Goal: Register for event/course

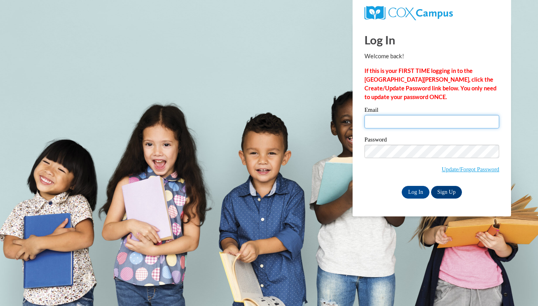
click at [383, 116] on input "Email" at bounding box center [432, 121] width 135 height 13
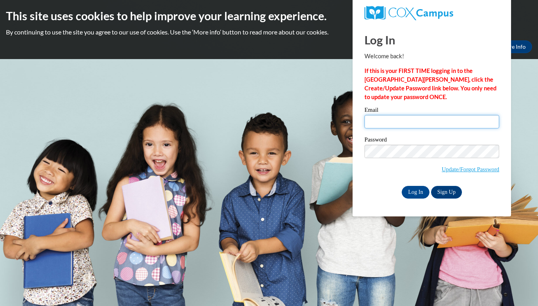
type input "[EMAIL_ADDRESS][DOMAIN_NAME]"
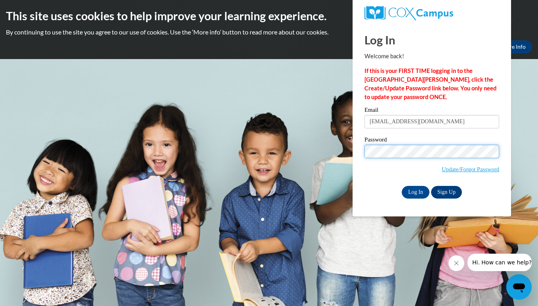
click at [402, 186] on input "Log In" at bounding box center [416, 192] width 28 height 13
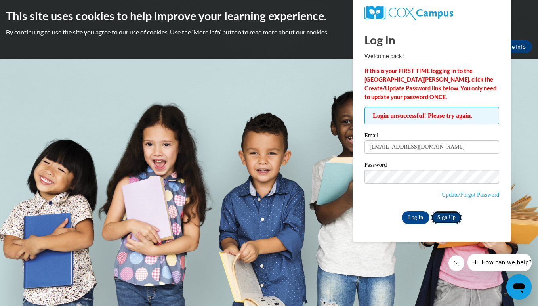
click at [447, 211] on link "Sign Up" at bounding box center [446, 217] width 31 height 13
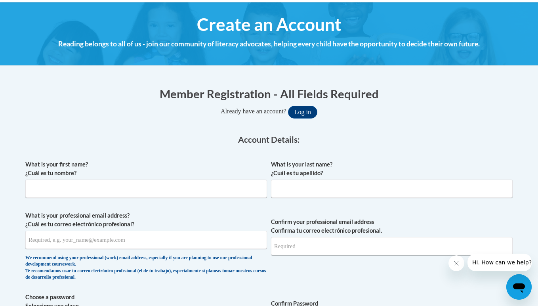
scroll to position [93, 0]
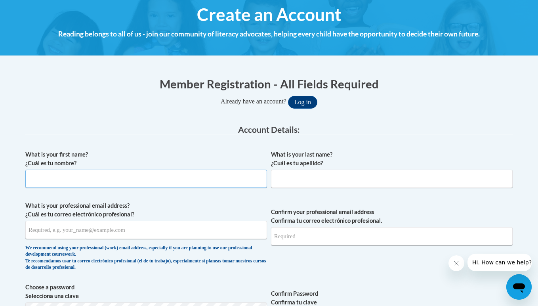
click at [79, 176] on input "What is your first name? ¿Cuál es tu nombre?" at bounding box center [146, 179] width 242 height 18
type input "H"
type input "Harida"
type input "Hampton"
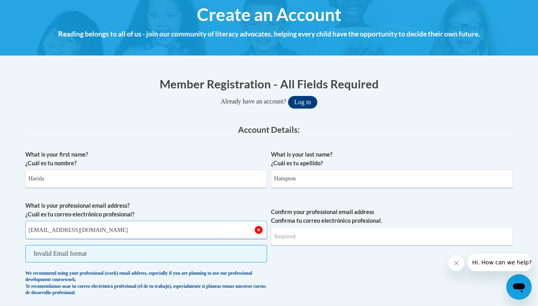
type input "harida@playpals.life"
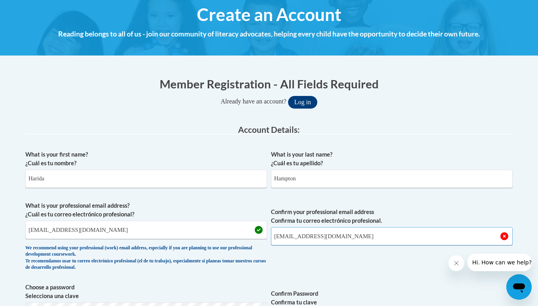
type input "harida@playpals.life"
click at [157, 204] on label "What is your professional email address? ¿Cuál es tu correo electrónico profesi…" at bounding box center [146, 209] width 242 height 17
click at [157, 221] on input "harida@playpals.life" at bounding box center [146, 230] width 242 height 18
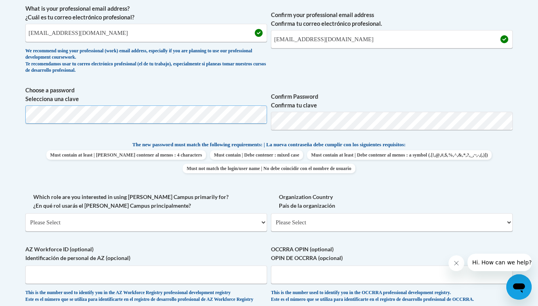
scroll to position [290, 0]
click at [120, 221] on select "Please Select College/University | Colegio/Universidad Community/Nonprofit Part…" at bounding box center [146, 222] width 242 height 18
select select "49058d88-fc43-4af8-93ac-fa8ced758464"
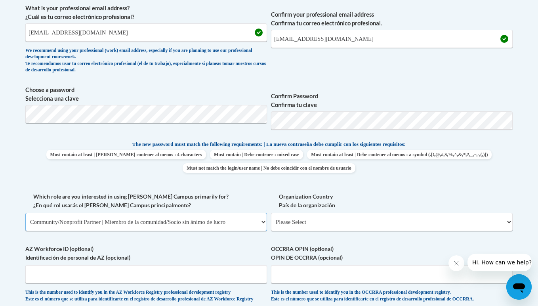
click at [25, 213] on select "Please Select College/University | Colegio/Universidad Community/Nonprofit Part…" at bounding box center [146, 222] width 242 height 18
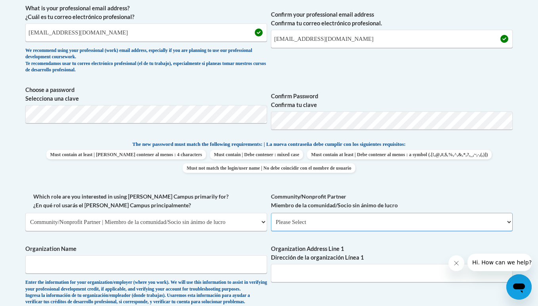
click at [311, 226] on select "Please Select Advocate | Defensor(a) Business/Private Company | Negocio o empre…" at bounding box center [392, 222] width 242 height 18
select select "d0068fd4-34ff-45e9-99e1-70a0b5fa68d7"
click at [271, 213] on select "Please Select Advocate | Defensor(a) Business/Private Company | Negocio o empre…" at bounding box center [392, 222] width 242 height 18
click at [66, 264] on input "Organization Name" at bounding box center [146, 264] width 242 height 18
type input "Play Pals Daycare"
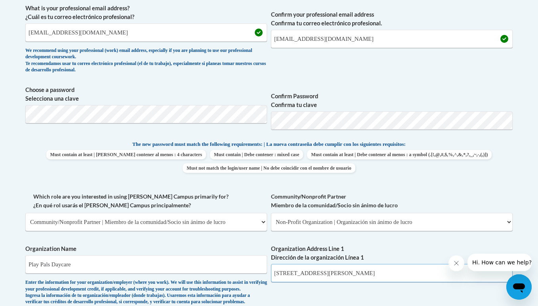
type input "1520 Reynolds Rd"
click at [95, 245] on label "Organization Name" at bounding box center [146, 248] width 242 height 9
click at [95, 255] on input "Play Pals Daycare" at bounding box center [146, 264] width 242 height 18
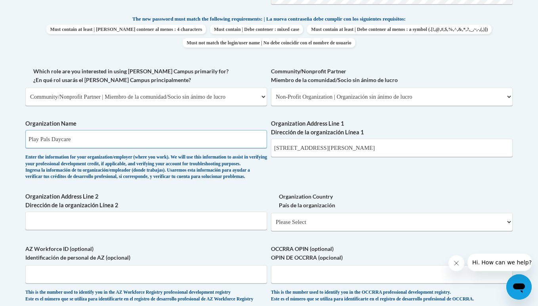
scroll to position [416, 0]
click at [71, 229] on input "Organization Address Line 2 Dirección de la organización Línea 2" at bounding box center [146, 220] width 242 height 18
select select "ad49bcad-a171-4b2e-b99c-48b446064914"
select select
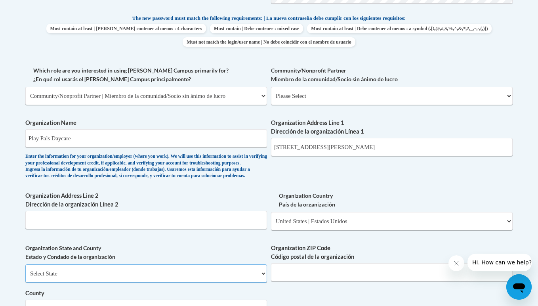
click at [52, 283] on select "Select State Alabama Alaska Arizona Arkansas California Colorado Connecticut De…" at bounding box center [146, 273] width 242 height 18
select select "Ohio"
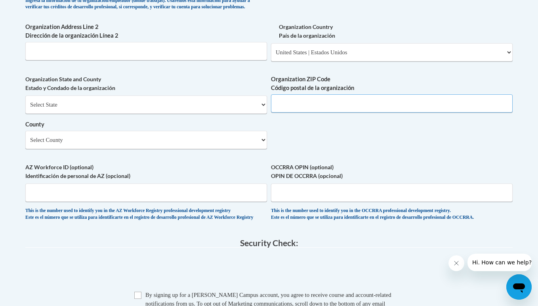
click at [291, 113] on input "Organization ZIP Code Código postal de la organización" at bounding box center [392, 103] width 242 height 18
type input "43537"
click at [162, 149] on select "Select County Adams Allen Ashland Ashtabula Athens Auglaize Belmont Brown Butle…" at bounding box center [146, 140] width 242 height 18
select select "Lucas"
click at [25, 143] on select "Select County Adams Allen Ashland Ashtabula Athens Auglaize Belmont Brown Butle…" at bounding box center [146, 140] width 242 height 18
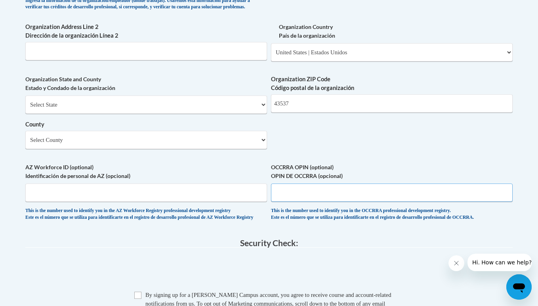
click at [294, 202] on input "OCCRRA OPIN (optional) OPIN DE OCCRRA (opcional)" at bounding box center [392, 192] width 242 height 18
type input "11342911"
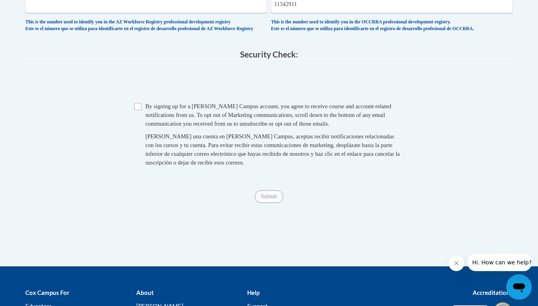
scroll to position [777, 0]
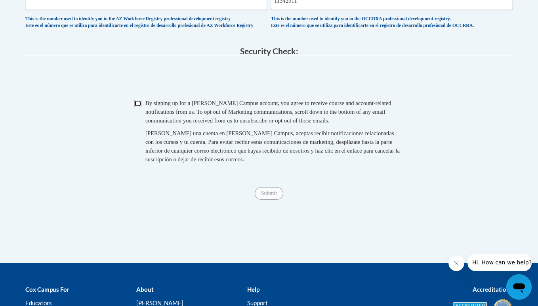
click at [139, 107] on input "Checkbox" at bounding box center [137, 103] width 7 height 7
checkbox input "true"
click at [269, 200] on input "Submit" at bounding box center [269, 193] width 29 height 13
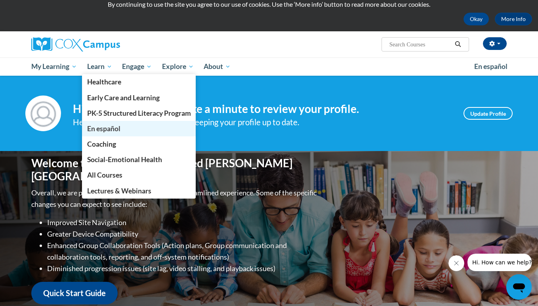
scroll to position [28, 0]
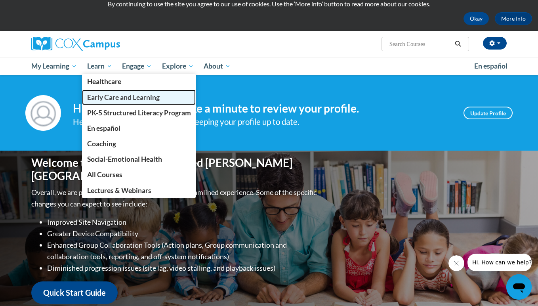
click at [115, 99] on span "Early Care and Learning" at bounding box center [123, 97] width 73 height 8
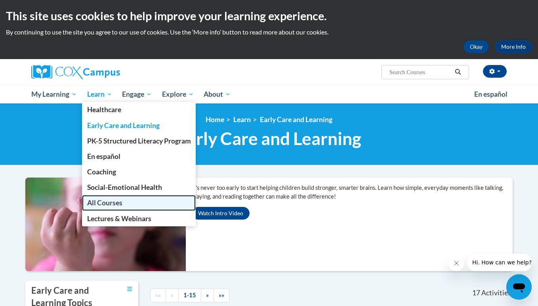
click at [98, 201] on span "All Courses" at bounding box center [104, 203] width 35 height 8
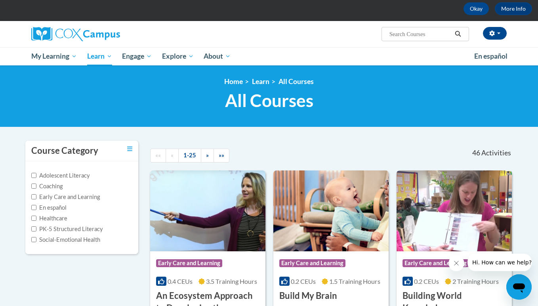
scroll to position [40, 0]
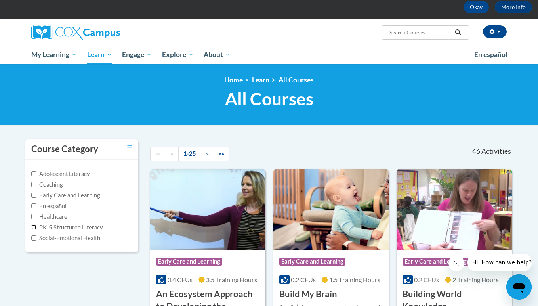
click at [34, 228] on input "PK-5 Structured Literacy" at bounding box center [33, 227] width 5 height 5
checkbox input "true"
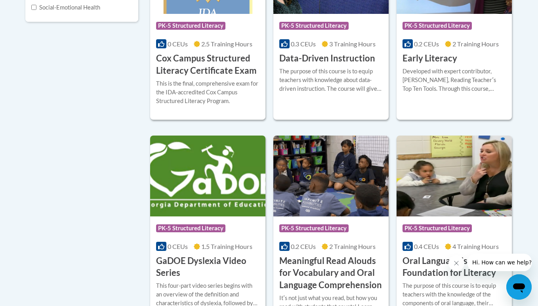
scroll to position [0, 0]
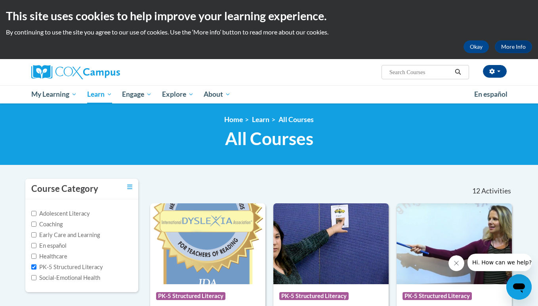
click at [393, 73] on input "Search..." at bounding box center [420, 72] width 63 height 10
type input "build brain"
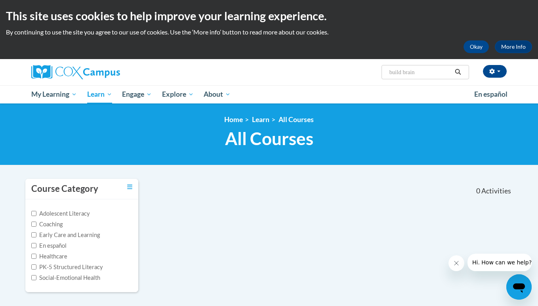
click at [411, 71] on input "build brain" at bounding box center [420, 72] width 63 height 10
drag, startPoint x: 422, startPoint y: 71, endPoint x: 408, endPoint y: 68, distance: 14.6
click at [408, 68] on input "build brain" at bounding box center [420, 72] width 63 height 10
click at [402, 71] on input "build brain" at bounding box center [420, 72] width 63 height 10
type input "build my brain"
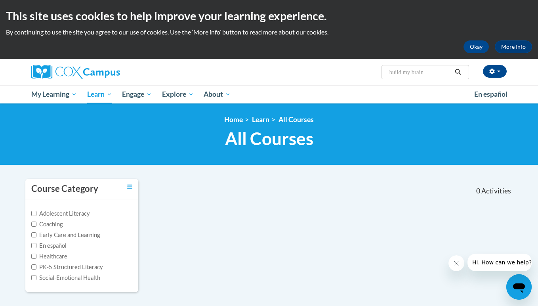
click at [456, 74] on icon "Search" at bounding box center [458, 72] width 7 height 6
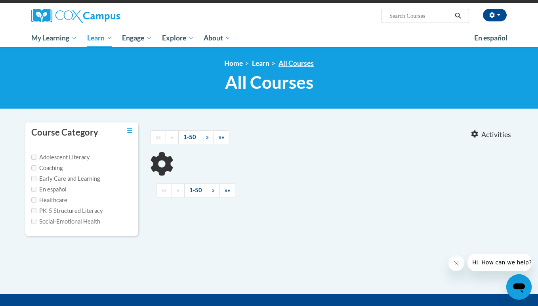
type input "build my brain"
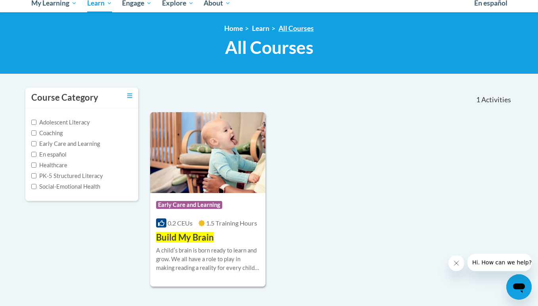
scroll to position [92, 0]
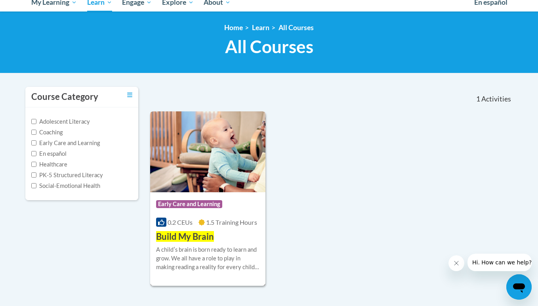
click at [208, 178] on img at bounding box center [207, 151] width 115 height 81
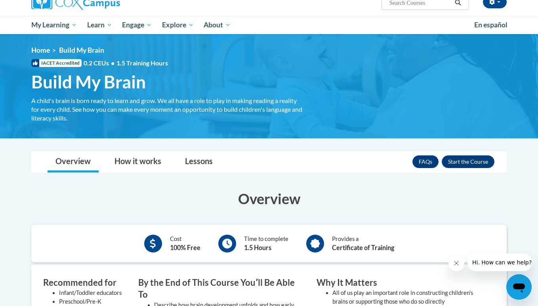
scroll to position [71, 0]
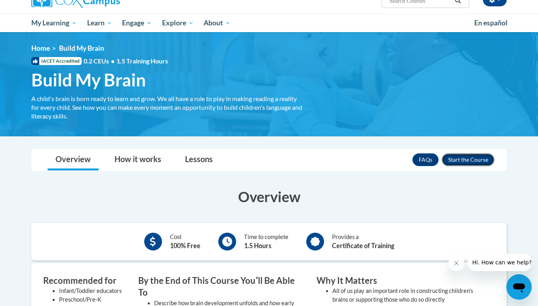
click at [466, 157] on button "Enroll" at bounding box center [468, 159] width 53 height 13
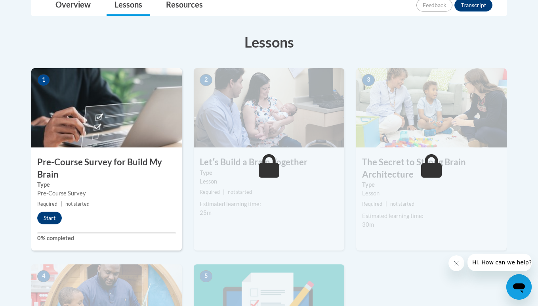
scroll to position [203, 0]
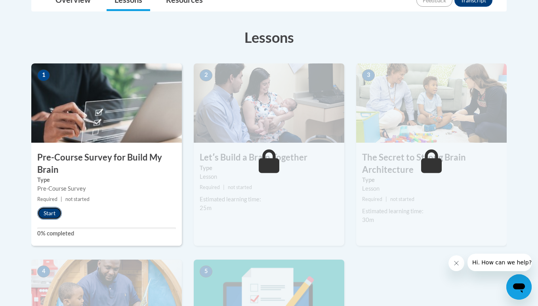
click at [51, 214] on button "Start" at bounding box center [49, 213] width 25 height 13
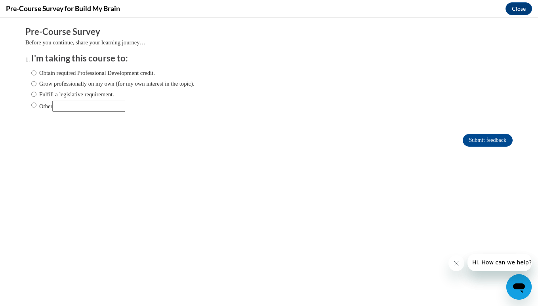
scroll to position [0, 0]
click at [78, 75] on label "Obtain required Professional Development credit." at bounding box center [93, 73] width 124 height 9
click at [36, 75] on input "Obtain required Professional Development credit." at bounding box center [33, 73] width 5 height 9
radio input "true"
click at [87, 86] on label "Grow professionally on my own (for my own interest in the topic)." at bounding box center [112, 83] width 163 height 9
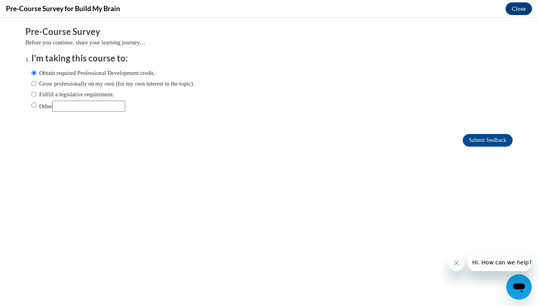
click at [36, 86] on input "Grow professionally on my own (for my own interest in the topic)." at bounding box center [33, 83] width 5 height 9
radio input "true"
click at [471, 142] on input "Submit feedback" at bounding box center [488, 140] width 50 height 13
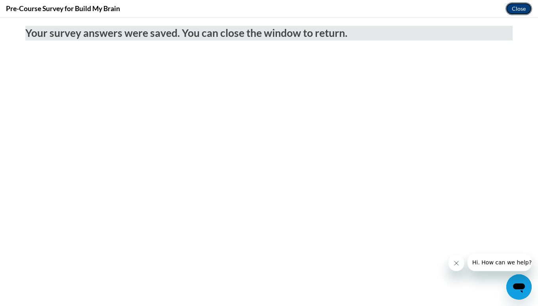
click at [520, 8] on button "Close" at bounding box center [519, 8] width 27 height 13
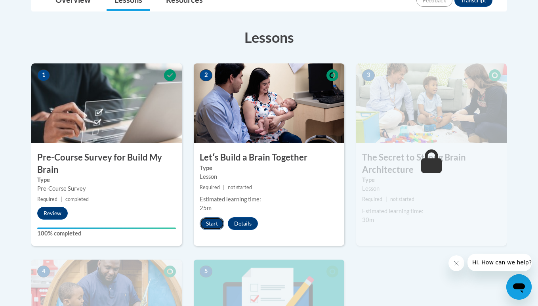
click at [213, 222] on button "Start" at bounding box center [212, 223] width 25 height 13
